Goal: Transaction & Acquisition: Purchase product/service

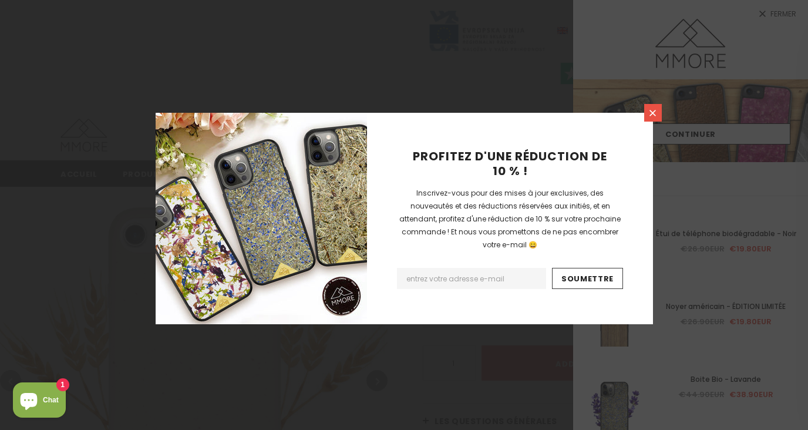
click at [655, 116] on icon at bounding box center [653, 113] width 6 height 6
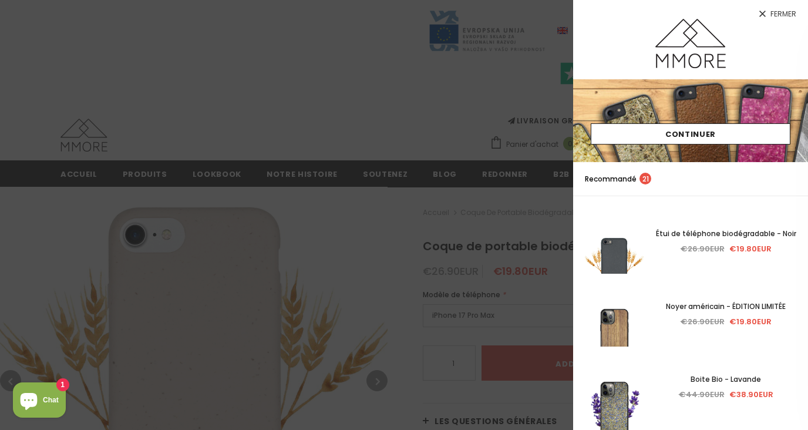
scroll to position [126, 0]
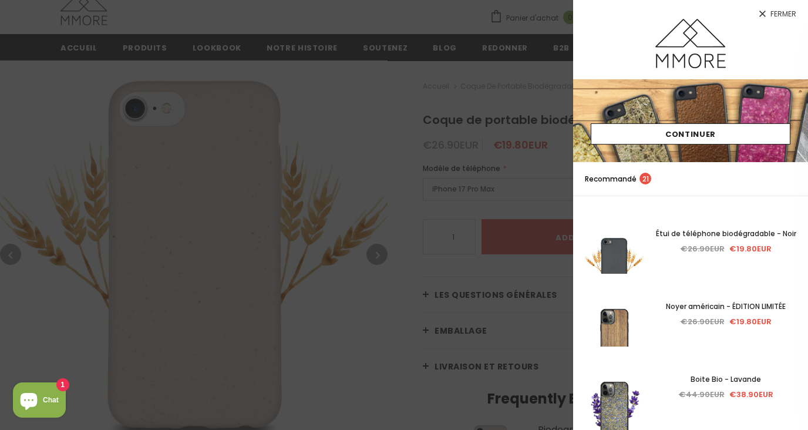
click at [768, 13] on link "Fermer" at bounding box center [690, 9] width 235 height 19
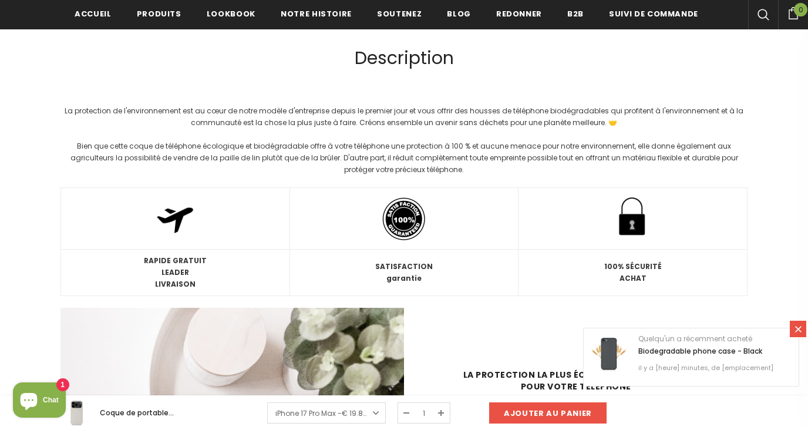
scroll to position [890, 0]
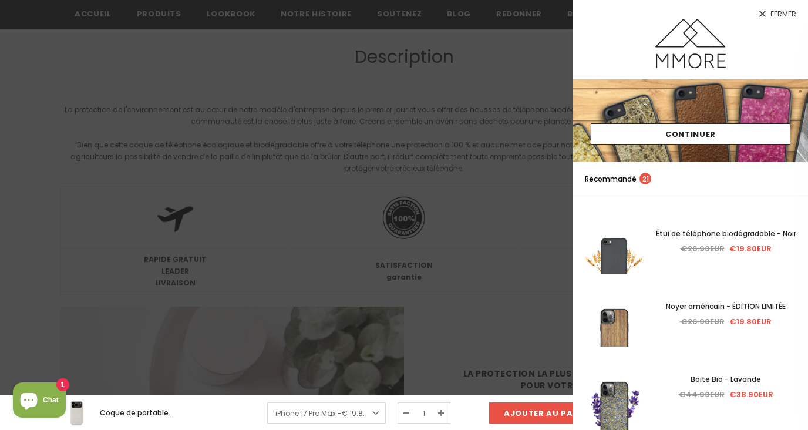
click at [791, 8] on link "Fermer" at bounding box center [690, 9] width 235 height 19
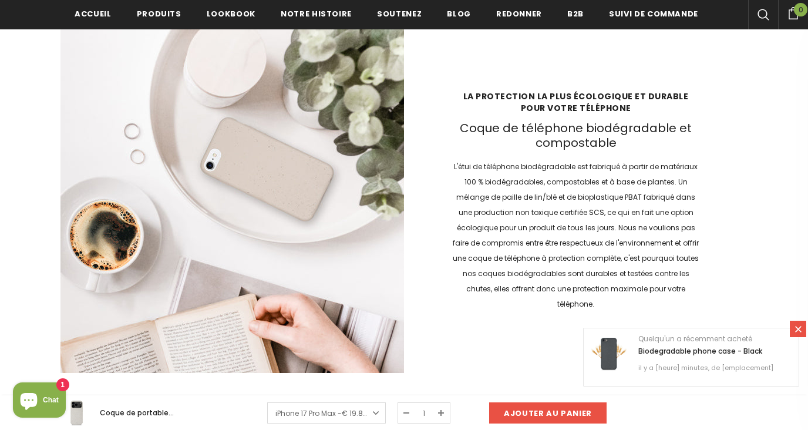
scroll to position [1168, 0]
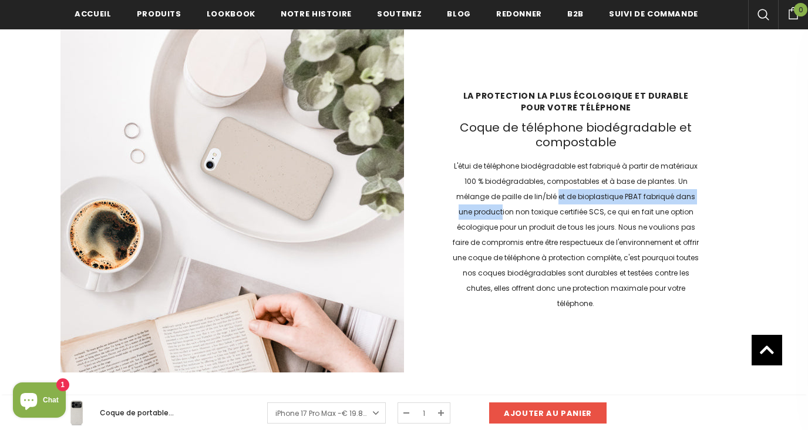
drag, startPoint x: 503, startPoint y: 206, endPoint x: 560, endPoint y: 200, distance: 57.3
click at [560, 200] on p "L'étui de téléphone biodégradable est fabriqué à partir de matériaux 100 % biod…" at bounding box center [575, 235] width 247 height 153
click at [514, 196] on p "L'étui de téléphone biodégradable est fabriqué à partir de matériaux 100 % biod…" at bounding box center [575, 235] width 247 height 153
drag, startPoint x: 502, startPoint y: 197, endPoint x: 624, endPoint y: 196, distance: 122.2
click at [624, 196] on p "L'étui de téléphone biodégradable est fabriqué à partir de matériaux 100 % biod…" at bounding box center [575, 235] width 247 height 153
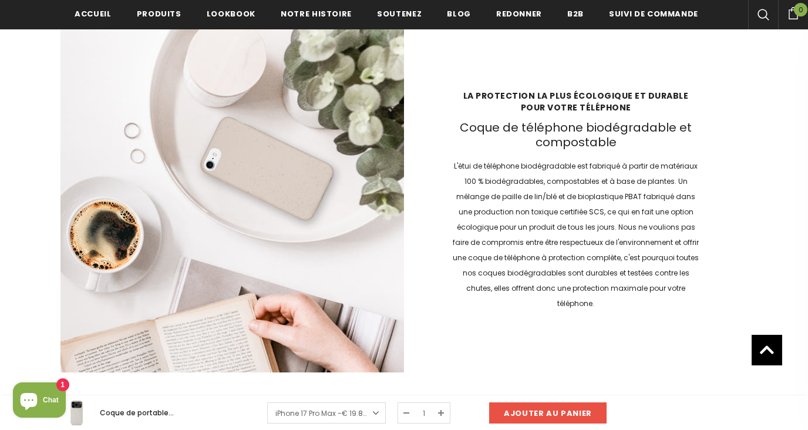
click at [644, 195] on p "L'étui de téléphone biodégradable est fabriqué à partir de matériaux 100 % biod…" at bounding box center [575, 235] width 247 height 153
drag, startPoint x: 644, startPoint y: 196, endPoint x: 625, endPoint y: 197, distance: 18.2
click at [625, 197] on p "L'étui de téléphone biodégradable est fabriqué à partir de matériaux 100 % biod…" at bounding box center [575, 235] width 247 height 153
click at [557, 216] on p "L'étui de téléphone biodégradable est fabriqué à partir de matériaux 100 % biod…" at bounding box center [575, 235] width 247 height 153
drag, startPoint x: 642, startPoint y: 194, endPoint x: 625, endPoint y: 195, distance: 16.5
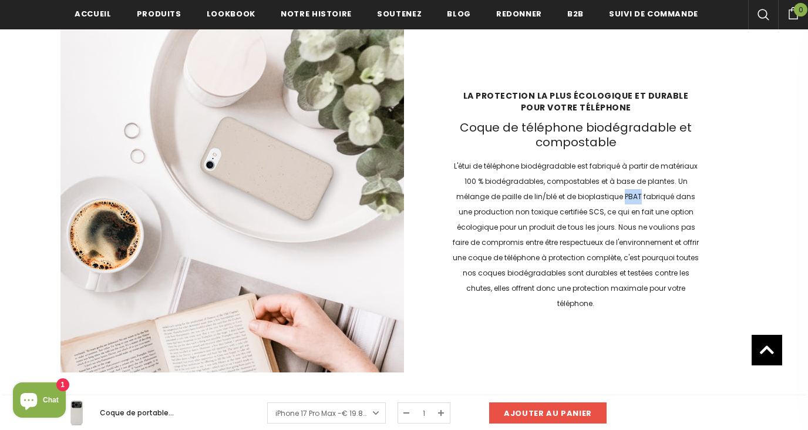
click at [625, 195] on p "L'étui de téléphone biodégradable est fabriqué à partir de matériaux 100 % biod…" at bounding box center [575, 235] width 247 height 153
copy p "PBAT"
click at [512, 160] on p "L'étui de téléphone biodégradable est fabriqué à partir de matériaux 100 % biod…" at bounding box center [575, 235] width 247 height 153
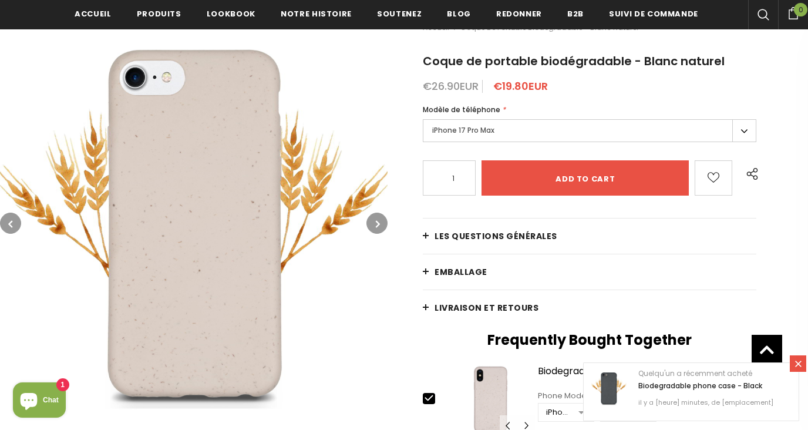
scroll to position [190, 0]
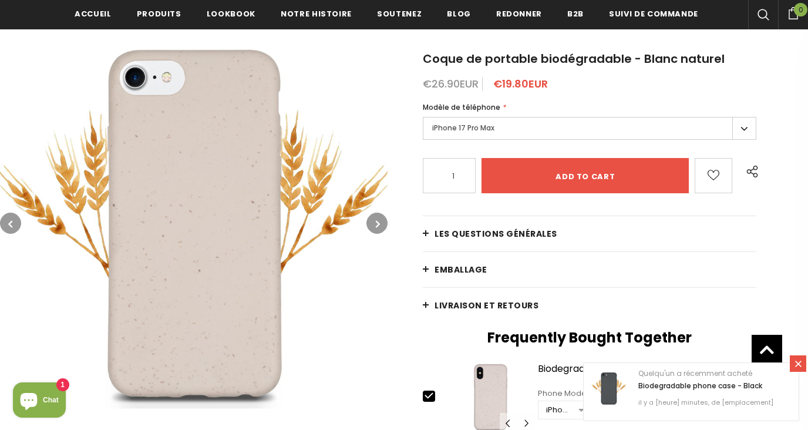
click at [481, 132] on label "iPhone 17 Pro Max" at bounding box center [590, 128] width 334 height 23
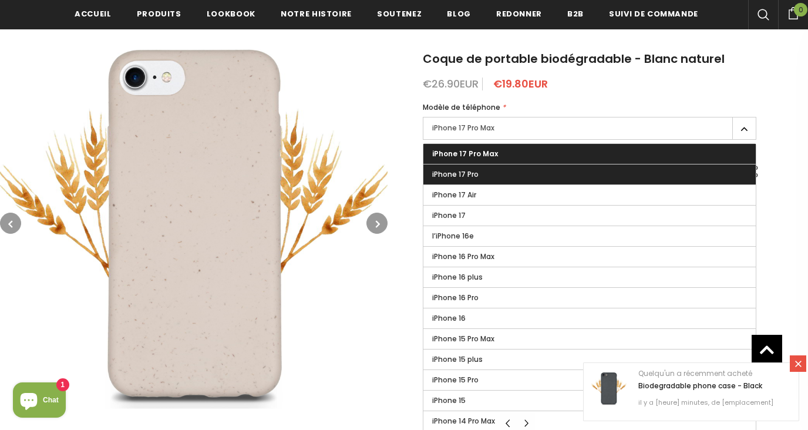
click at [482, 174] on label "iPhone 17 Pro" at bounding box center [589, 174] width 332 height 20
click at [0, 0] on input "iPhone 17 Pro" at bounding box center [0, 0] width 0 height 0
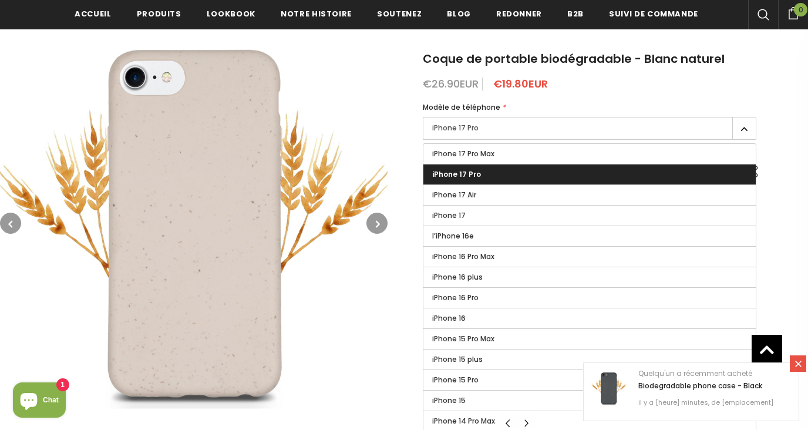
click at [17, 224] on button "button" at bounding box center [10, 223] width 21 height 21
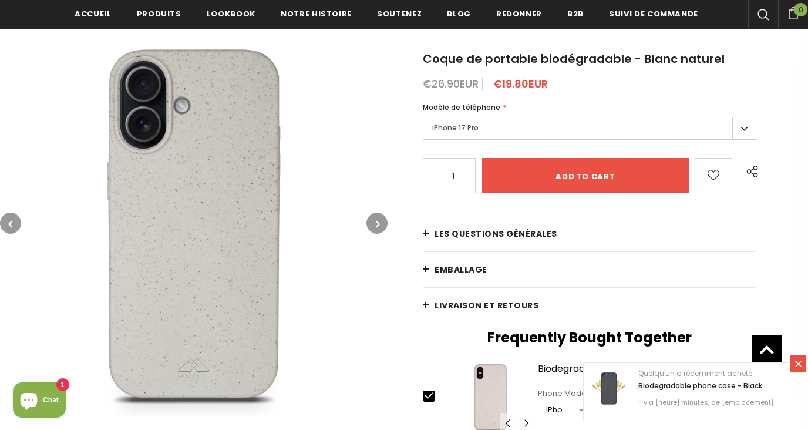
click at [16, 227] on button "button" at bounding box center [10, 223] width 21 height 21
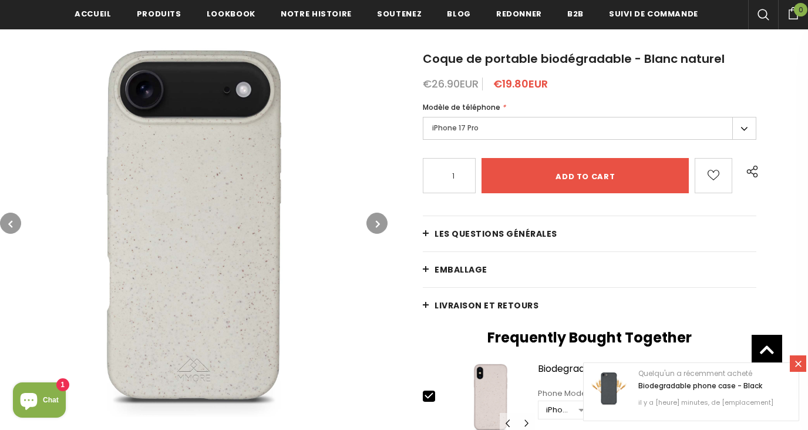
click at [16, 227] on button "button" at bounding box center [10, 223] width 21 height 21
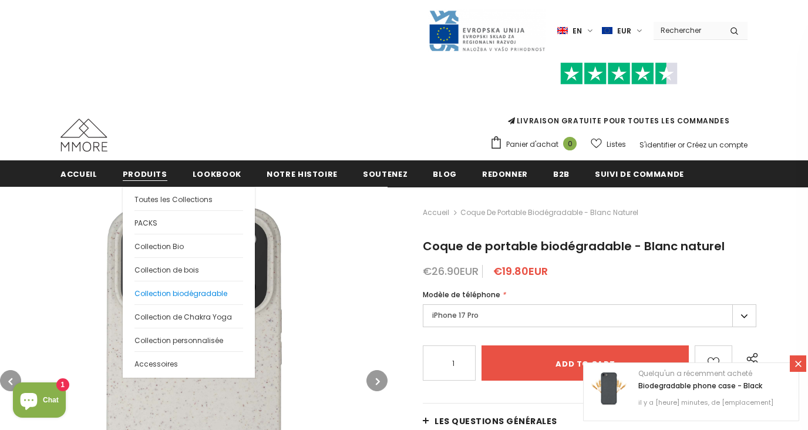
click at [194, 296] on span "Collection biodégradable" at bounding box center [180, 293] width 93 height 10
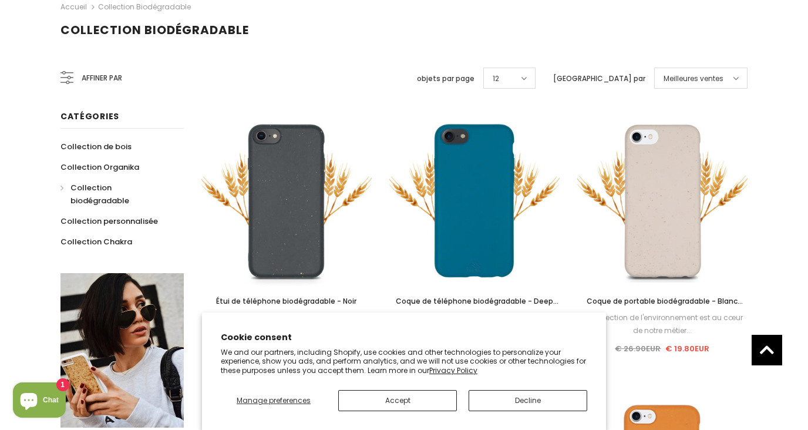
scroll to position [197, 0]
click at [408, 397] on button "Accept" at bounding box center [397, 400] width 119 height 21
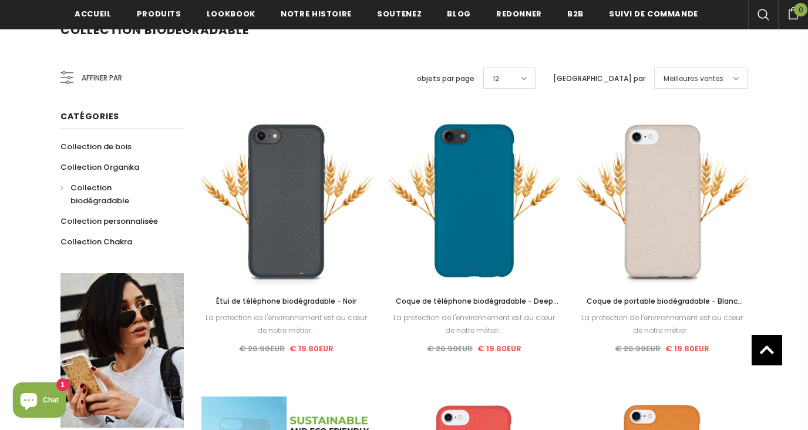
drag, startPoint x: 291, startPoint y: 218, endPoint x: 359, endPoint y: 271, distance: 86.2
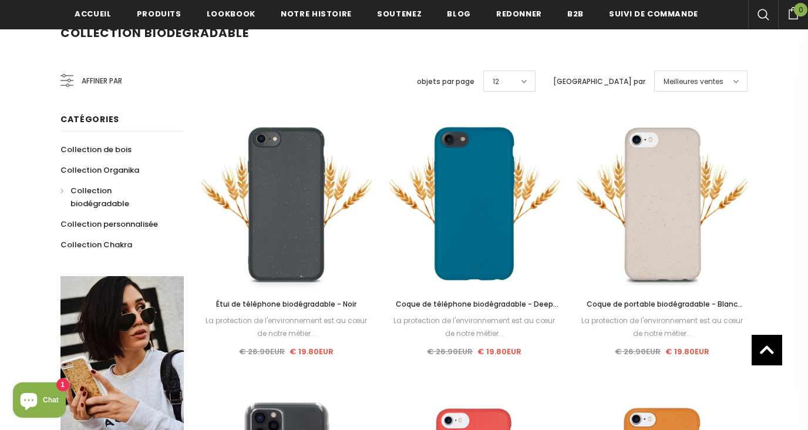
click at [334, 299] on span "Étui de téléphone biodégradable - Noir" at bounding box center [286, 304] width 140 height 10
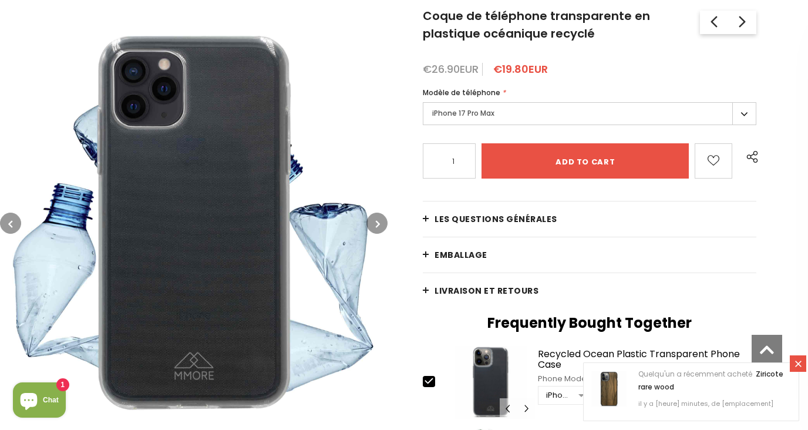
scroll to position [131, 0]
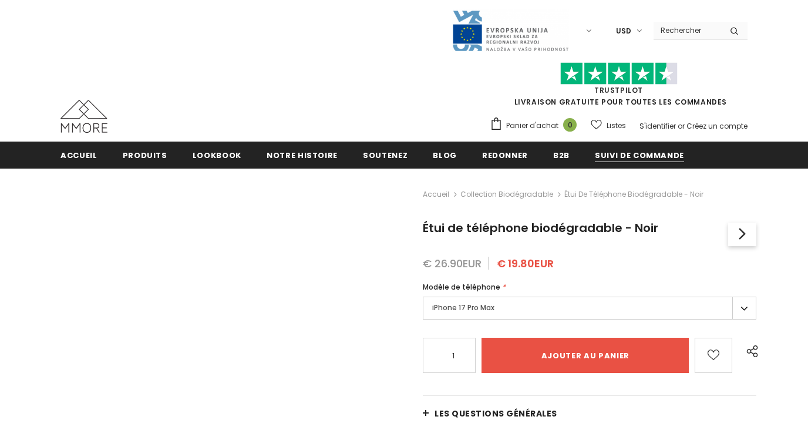
type input "Add to cart"
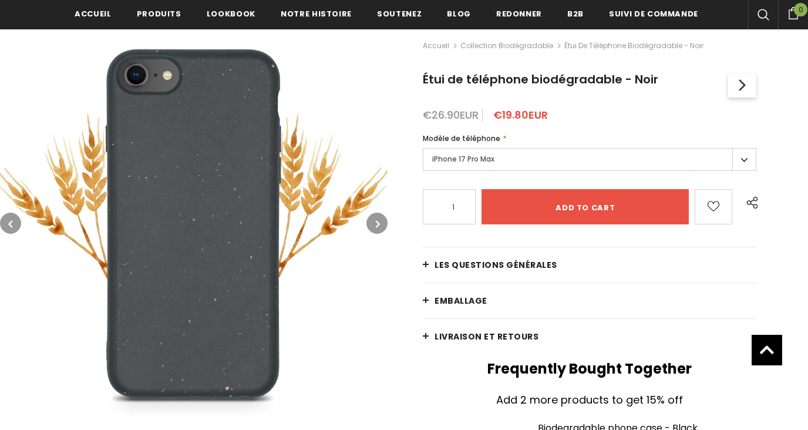
click at [563, 157] on label "iPhone 17 Pro Max" at bounding box center [590, 159] width 334 height 23
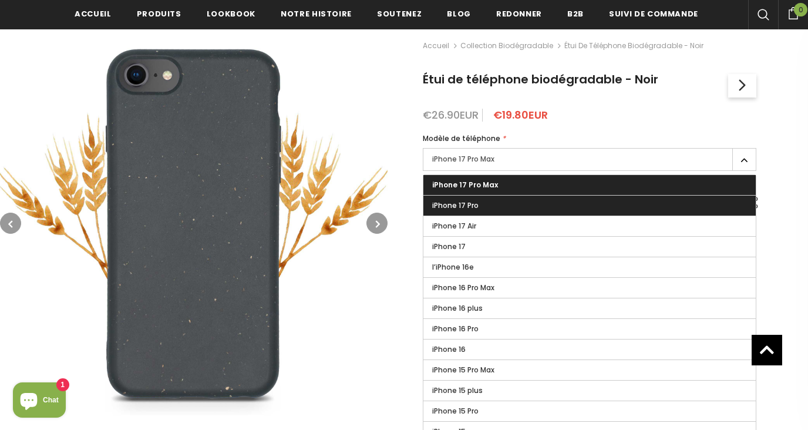
click at [493, 210] on label "iPhone 17 Pro" at bounding box center [589, 206] width 332 height 20
click at [0, 0] on input "iPhone 17 Pro" at bounding box center [0, 0] width 0 height 0
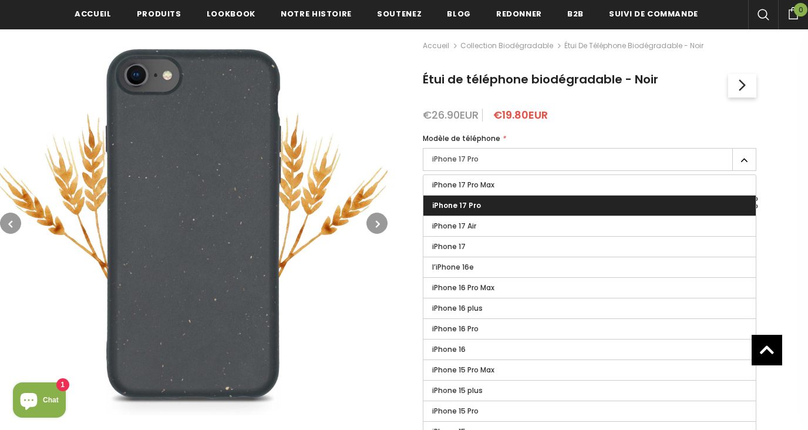
click at [788, 201] on div "Accueil Collection biodégradable Étui de téléphone biodégradable - Noir Étui de…" at bounding box center [598, 381] width 421 height 722
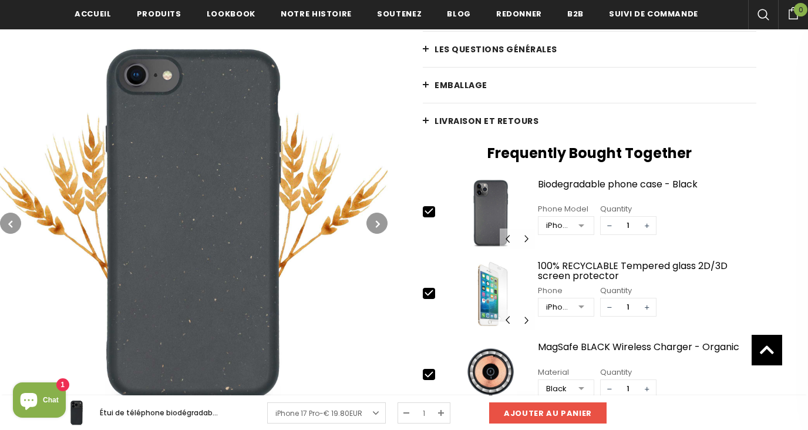
scroll to position [444, 0]
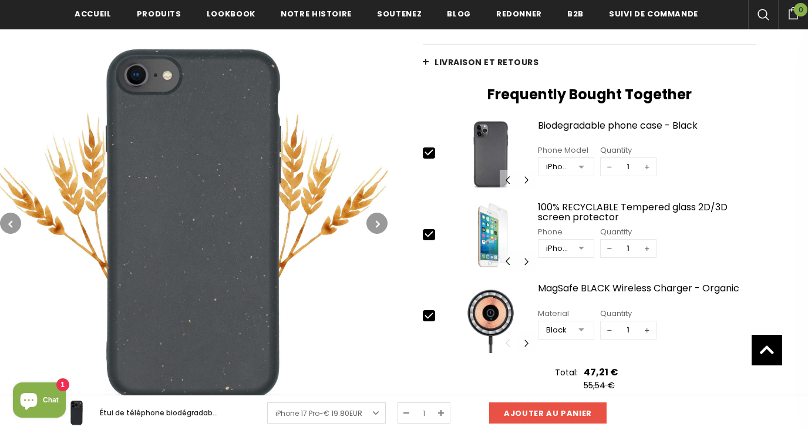
click at [11, 225] on icon "button" at bounding box center [10, 224] width 4 height 12
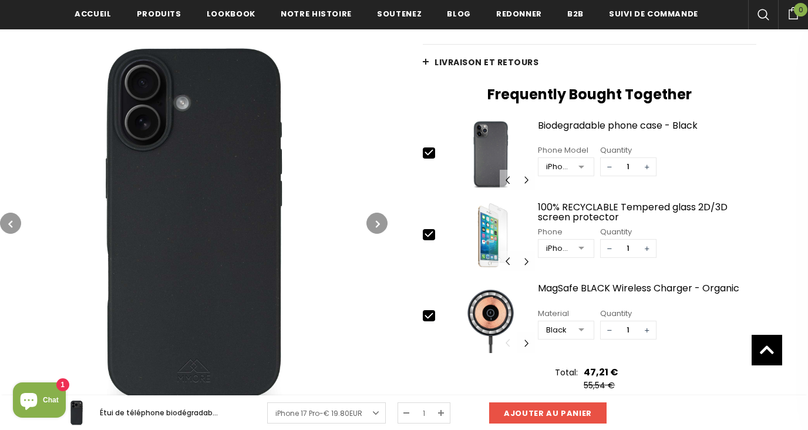
click at [11, 225] on icon "button" at bounding box center [10, 224] width 4 height 12
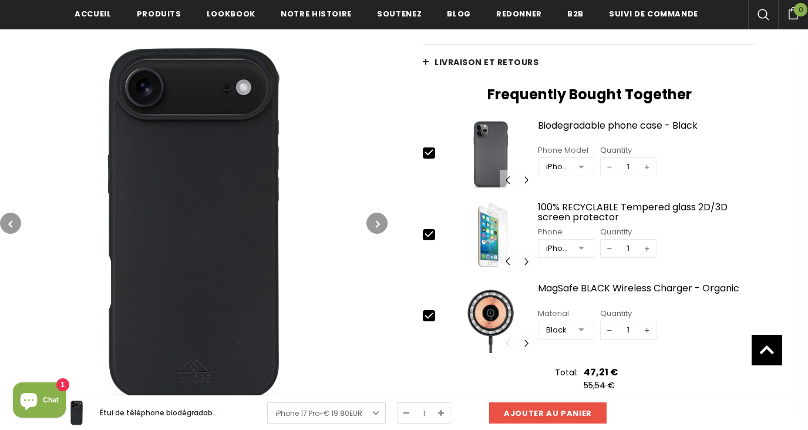
click at [11, 225] on icon "button" at bounding box center [10, 224] width 4 height 12
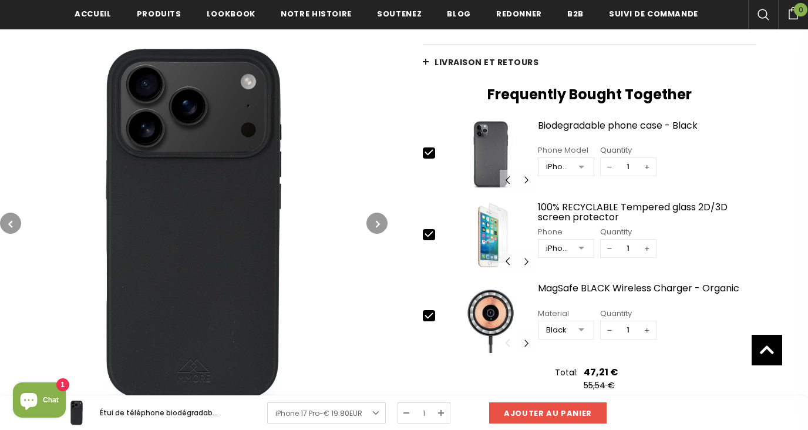
click at [11, 225] on icon "button" at bounding box center [10, 224] width 4 height 12
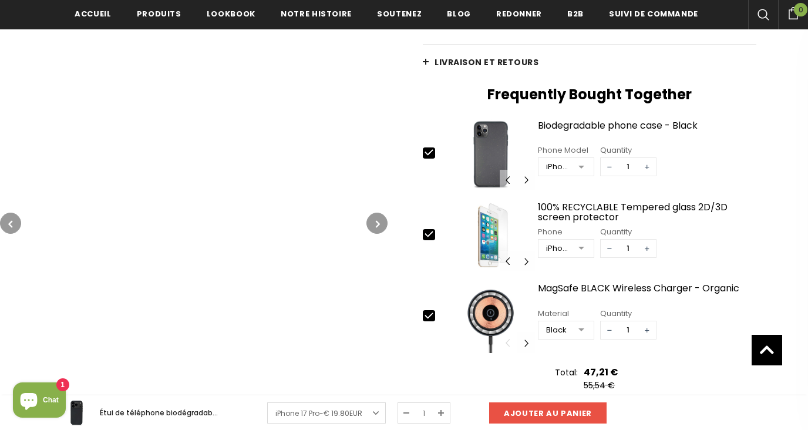
click at [11, 225] on icon "button" at bounding box center [10, 224] width 4 height 12
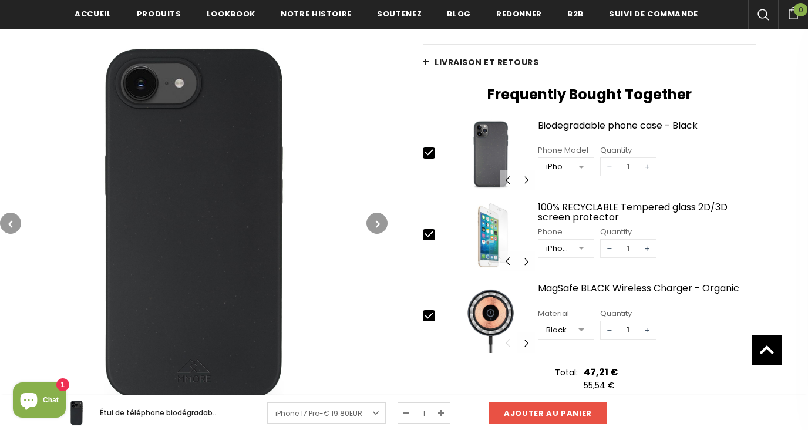
click at [11, 225] on icon "button" at bounding box center [10, 224] width 4 height 12
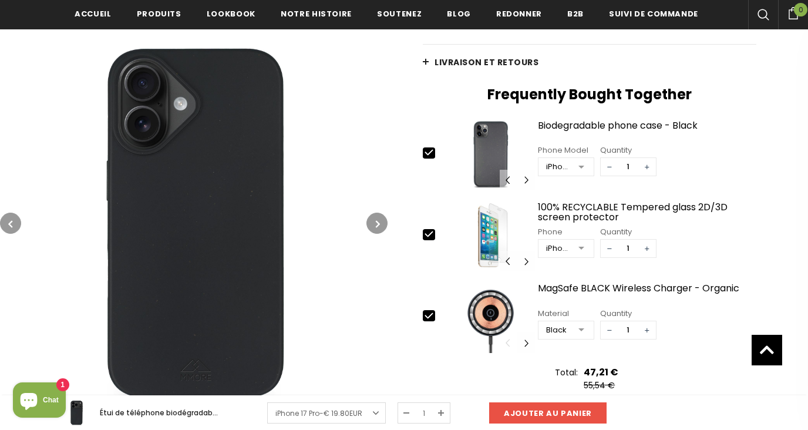
click at [11, 225] on icon "button" at bounding box center [10, 224] width 4 height 12
click at [377, 219] on icon "button" at bounding box center [378, 224] width 4 height 12
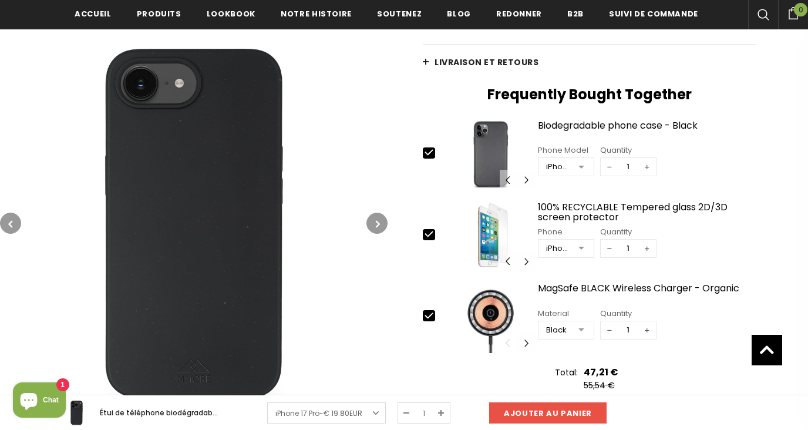
click at [377, 219] on icon "button" at bounding box center [378, 224] width 4 height 12
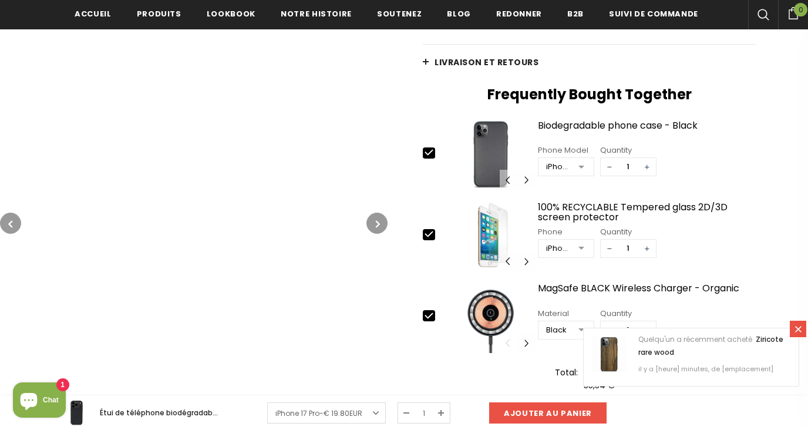
click at [383, 228] on button "button" at bounding box center [376, 223] width 21 height 21
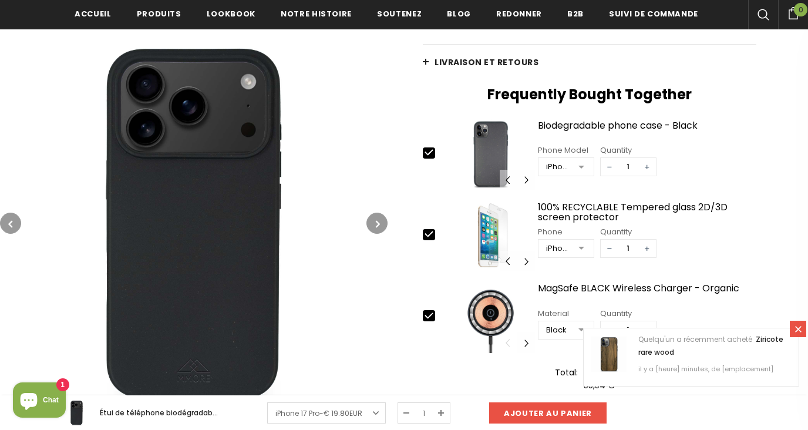
click at [383, 228] on button "button" at bounding box center [376, 223] width 21 height 21
